Goal: Task Accomplishment & Management: Use online tool/utility

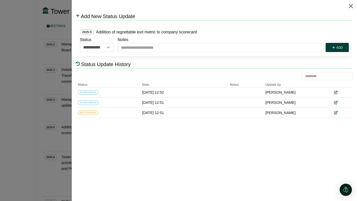
click at [351, 5] on button "Close" at bounding box center [351, 6] width 8 height 8
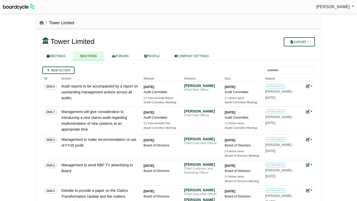
scroll to position [121, 0]
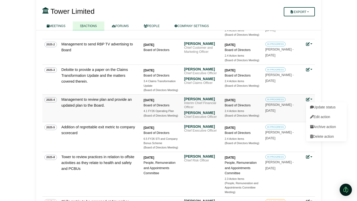
click at [297, 111] on div "IN PROGRESS Avryl Silveira - 9 Oct 2025" at bounding box center [283, 105] width 36 height 17
click at [56, 30] on link "MEETINGS" at bounding box center [56, 25] width 34 height 9
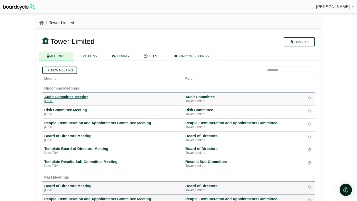
click at [84, 96] on div "Audit Committee Meeting" at bounding box center [112, 97] width 137 height 5
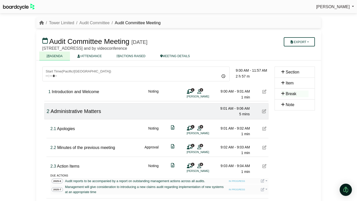
click at [263, 92] on icon at bounding box center [264, 92] width 4 height 4
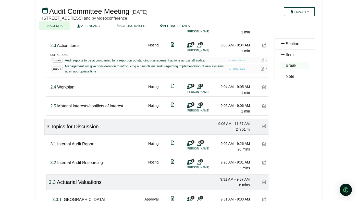
scroll to position [122, 0]
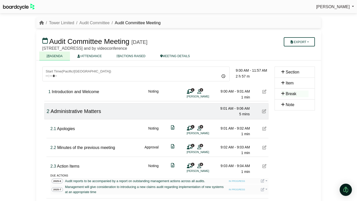
scroll to position [122, 0]
